Goal: Task Accomplishment & Management: Use online tool/utility

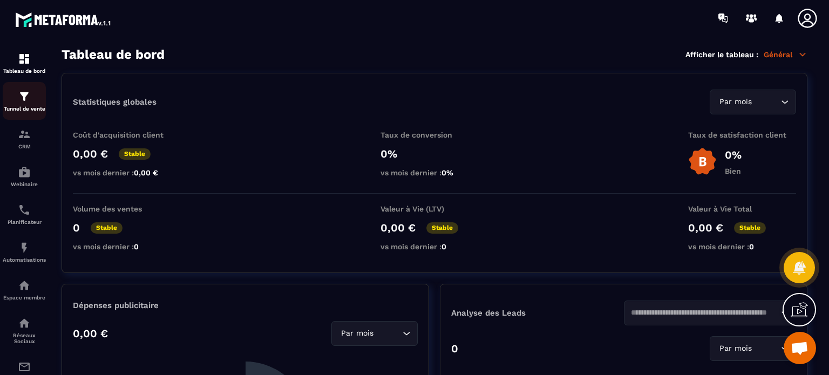
click at [19, 107] on p "Tunnel de vente" at bounding box center [24, 109] width 43 height 6
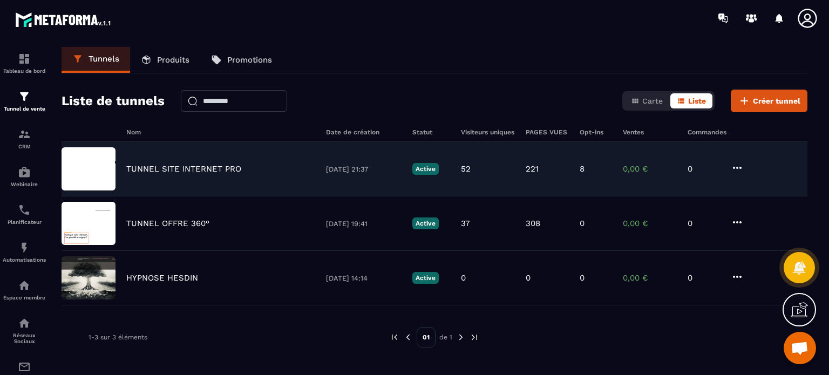
click at [160, 196] on div "TUNNEL SITE INTERNET PRO [DATE] 21:37 Active 52 221 8 0,00 € 0" at bounding box center [435, 223] width 746 height 55
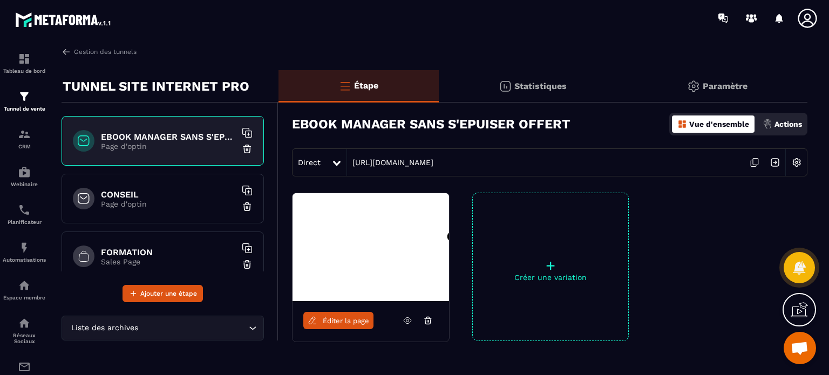
click at [176, 194] on h6 "CONSEIL" at bounding box center [168, 194] width 135 height 10
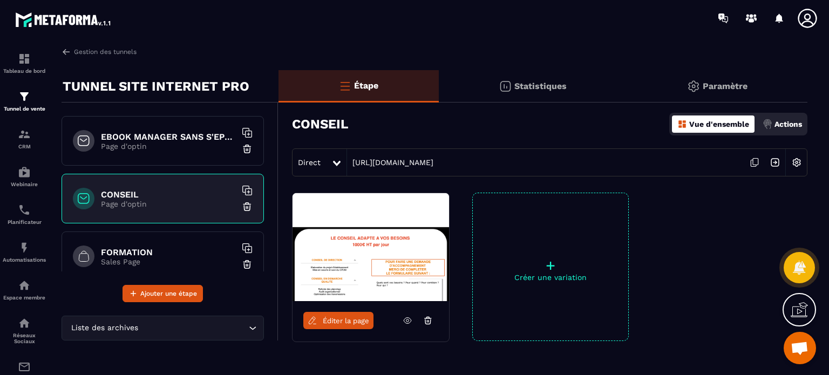
click at [174, 143] on p "Page d'optin" at bounding box center [168, 146] width 135 height 9
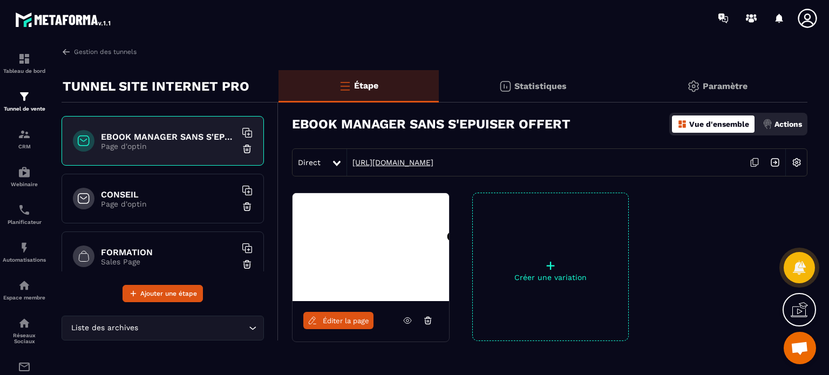
click at [391, 166] on link "[URL][DOMAIN_NAME]" at bounding box center [390, 162] width 86 height 9
click at [158, 198] on h6 "CONSEIL" at bounding box center [168, 194] width 135 height 10
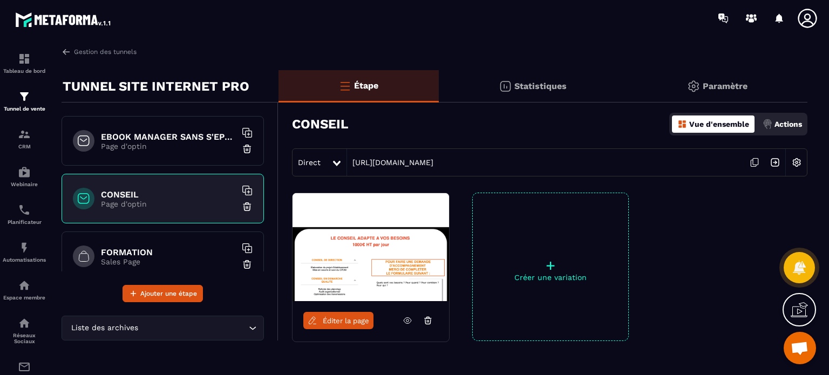
click at [417, 157] on div "Direct [URL][DOMAIN_NAME]" at bounding box center [549, 162] width 515 height 28
click at [416, 163] on link "[URL][DOMAIN_NAME]" at bounding box center [390, 162] width 86 height 9
click at [355, 320] on span "Éditer la page" at bounding box center [346, 321] width 46 height 8
